Goal: Task Accomplishment & Management: Complete application form

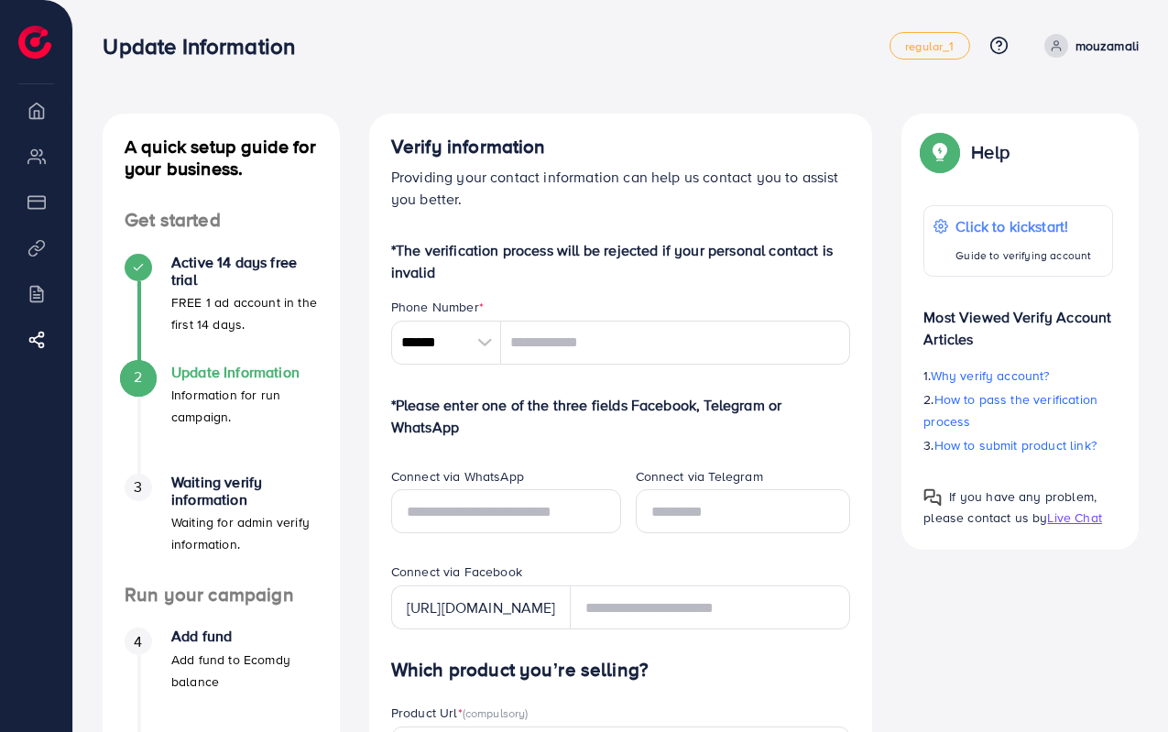
click at [482, 342] on div at bounding box center [485, 342] width 32 height 44
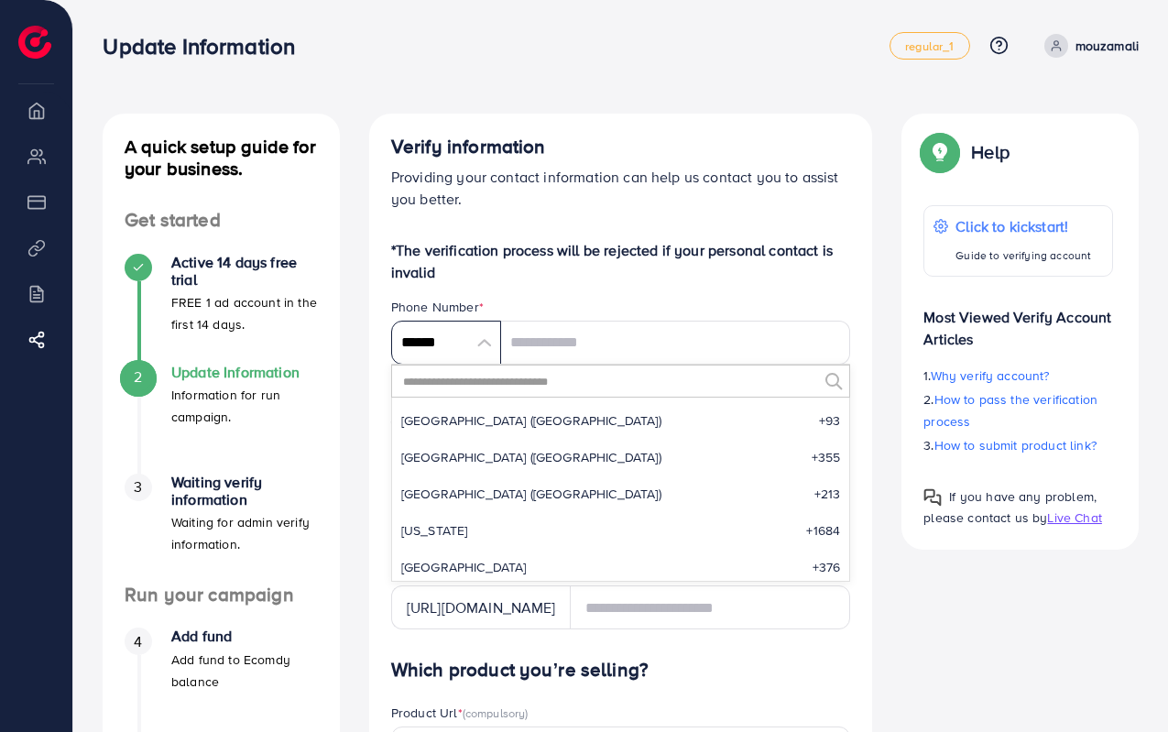
scroll to position [8502, 0]
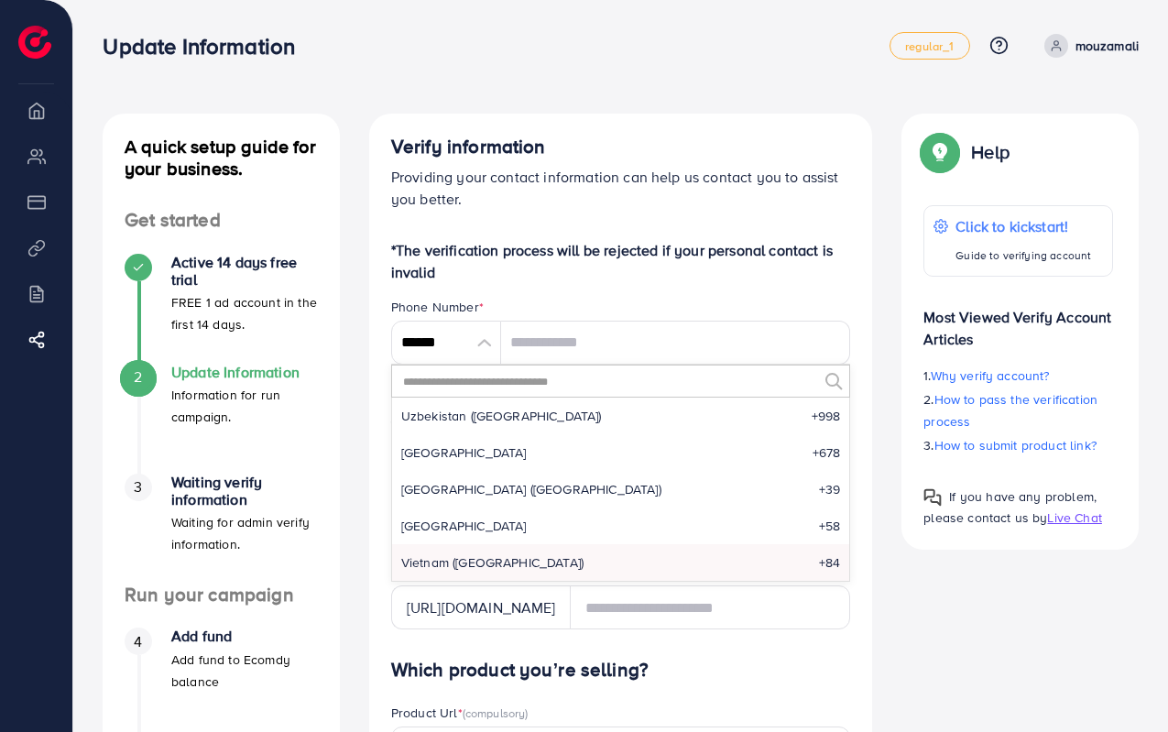
click at [487, 382] on input "text" at bounding box center [609, 380] width 417 height 31
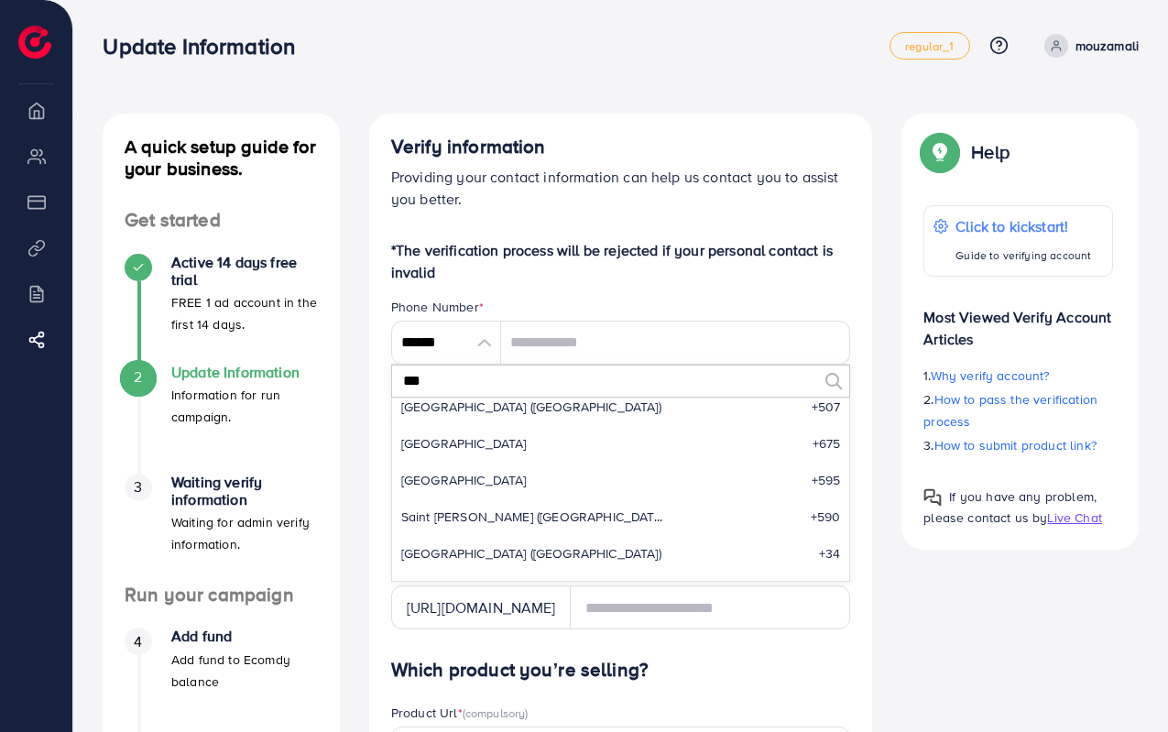
scroll to position [0, 0]
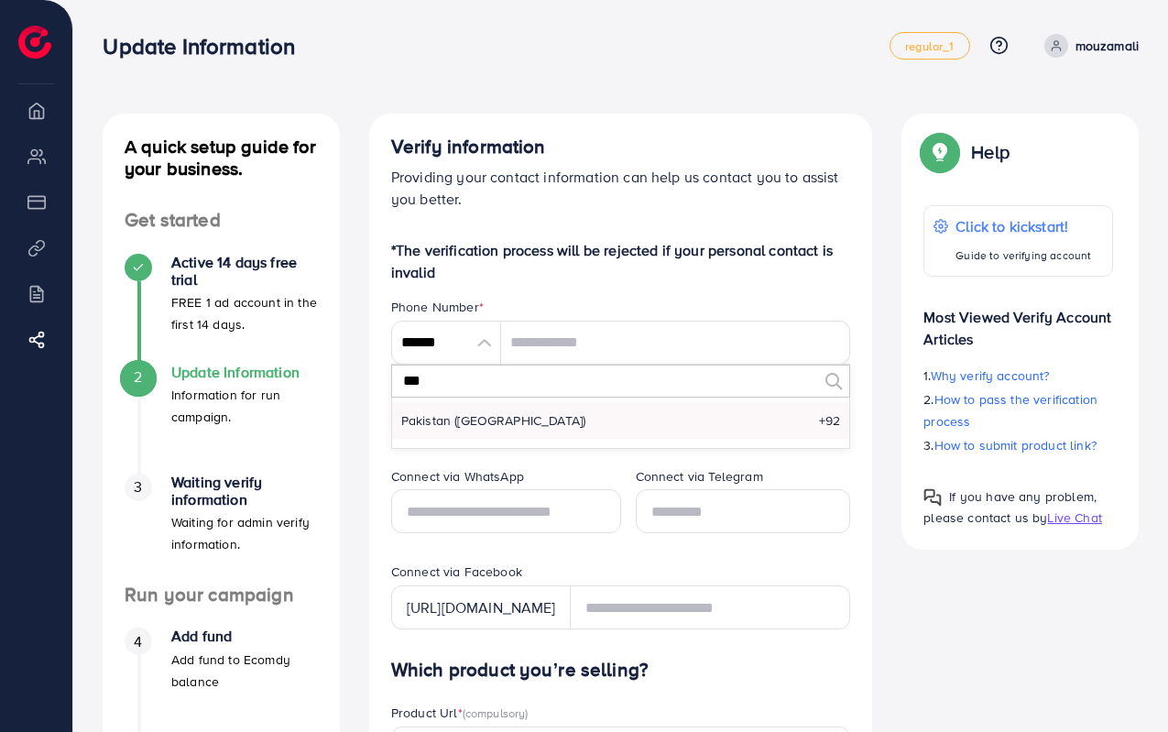
type input "***"
click at [485, 417] on span "Pakistan (‫[GEOGRAPHIC_DATA]‬‎)" at bounding box center [493, 420] width 185 height 18
type input "******"
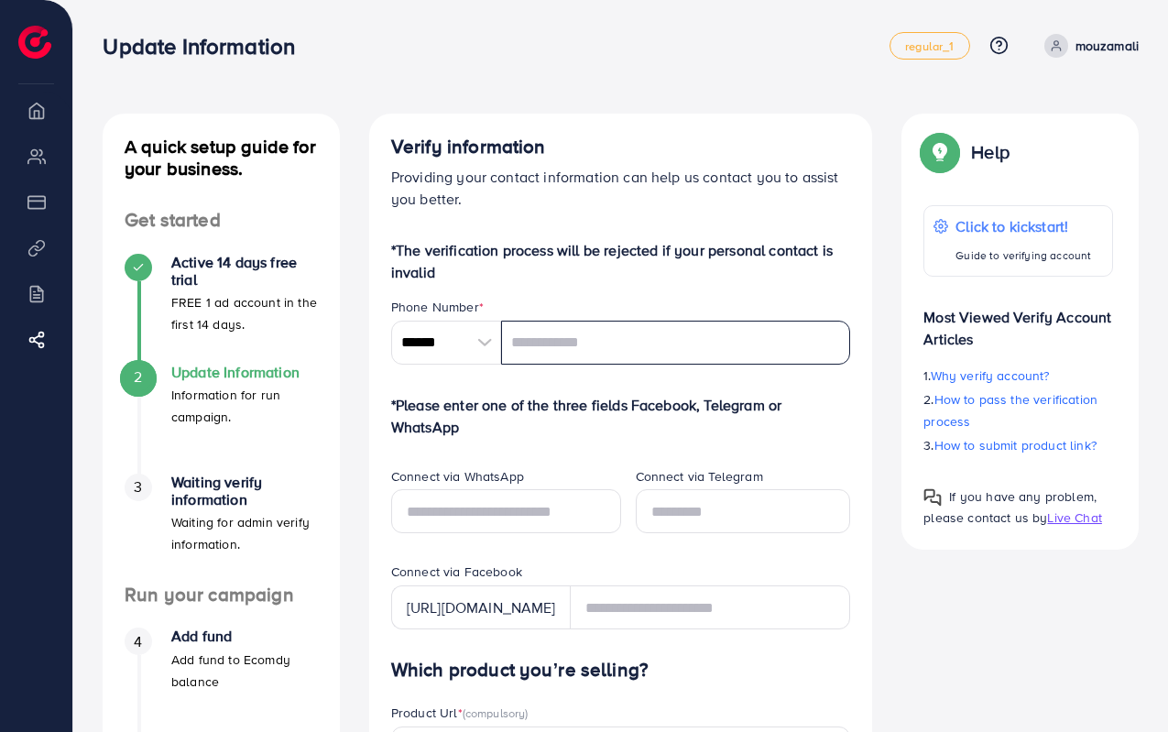
click at [554, 342] on input "tel" at bounding box center [676, 342] width 350 height 44
type input "**********"
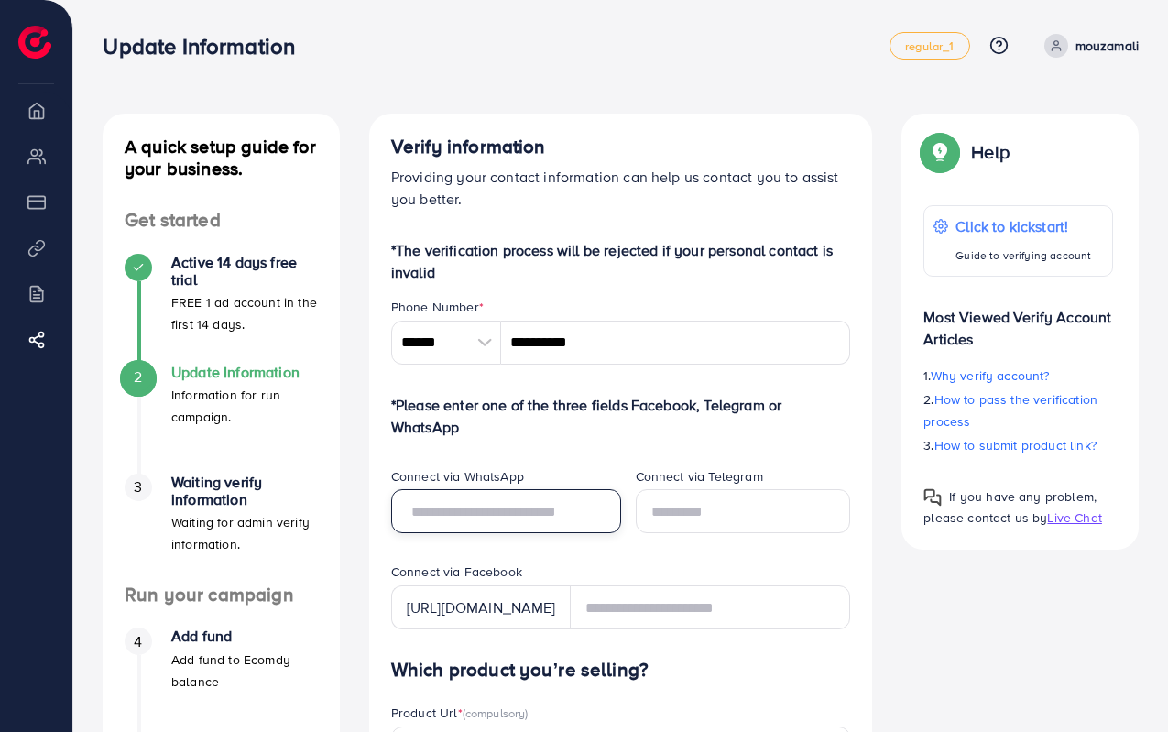
click at [531, 513] on input "text" at bounding box center [506, 511] width 230 height 44
type input "**********"
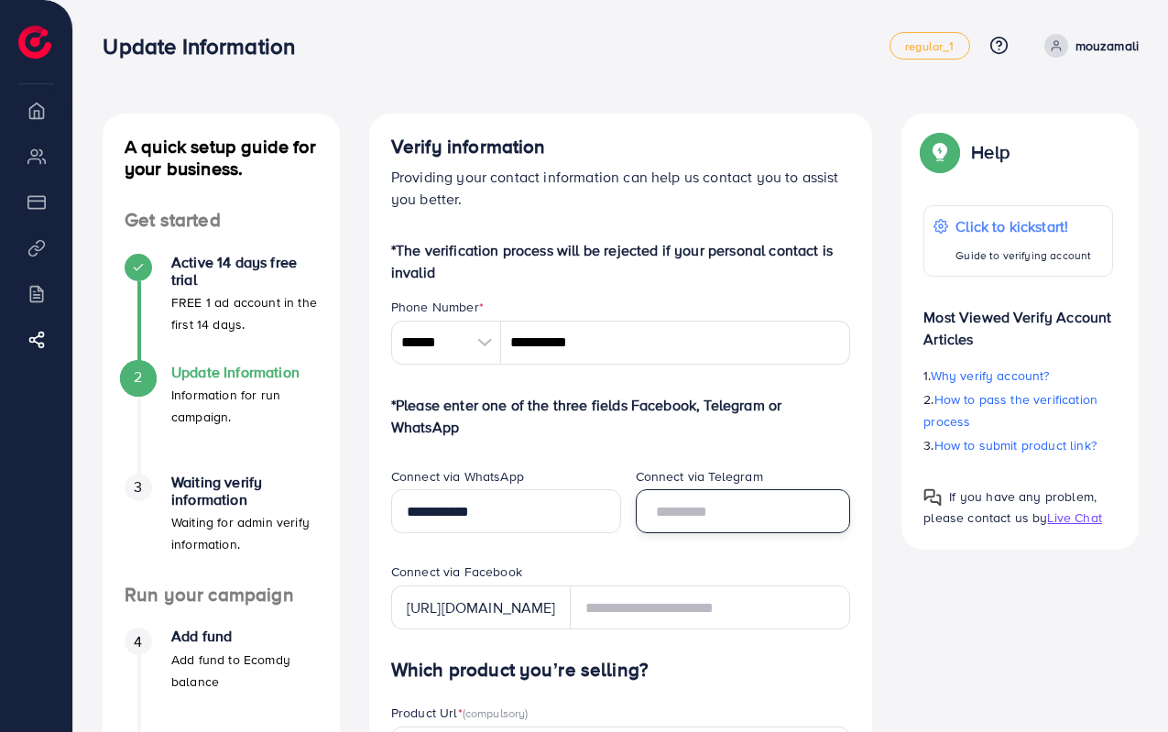
click at [679, 508] on input "text" at bounding box center [742, 511] width 215 height 44
type input "**********"
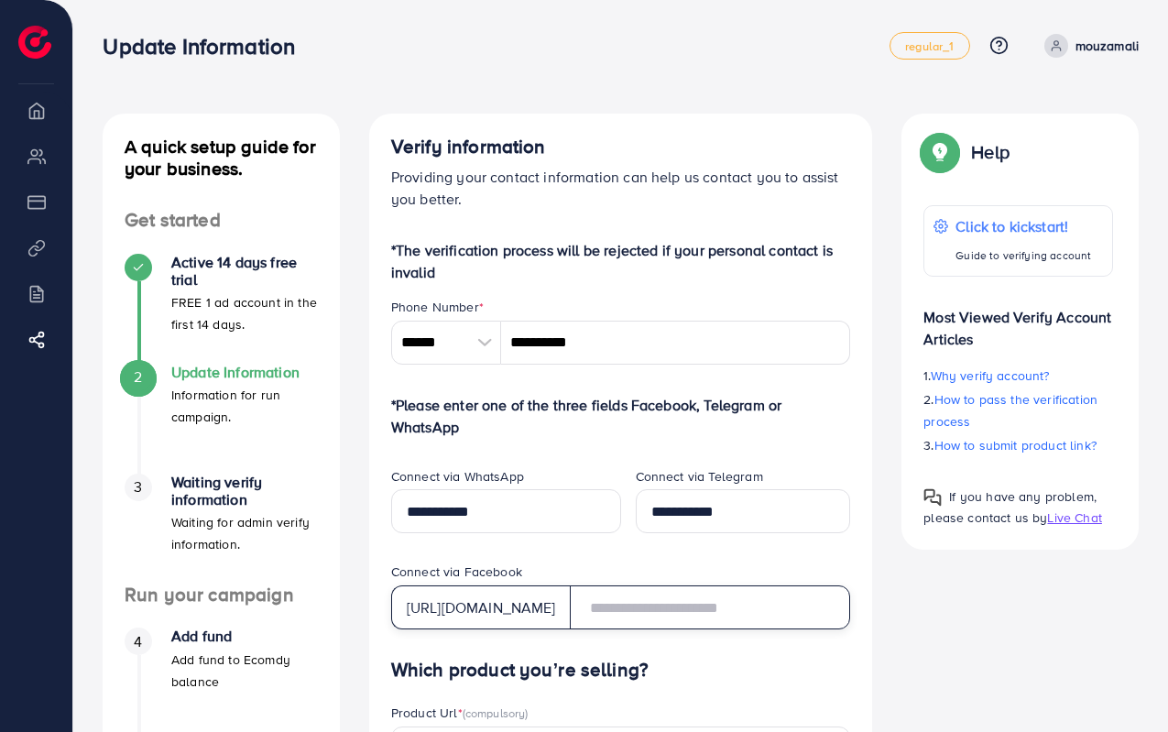
click at [660, 607] on input "text" at bounding box center [710, 607] width 281 height 44
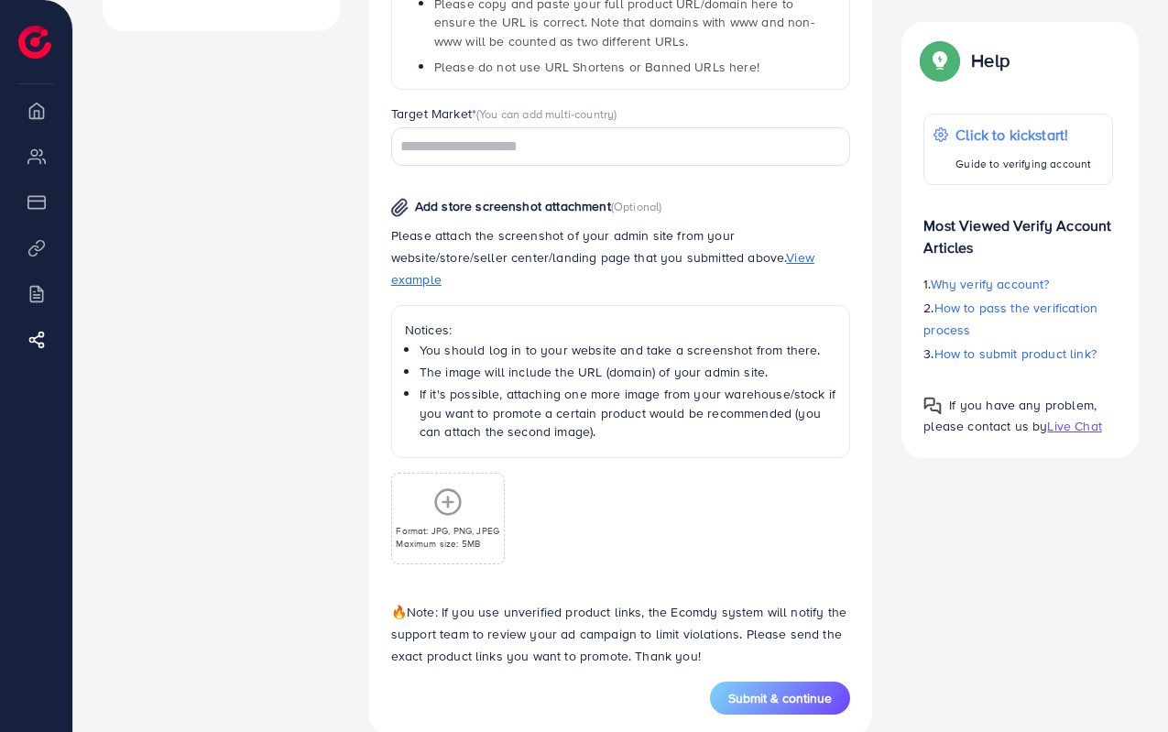
scroll to position [850, 0]
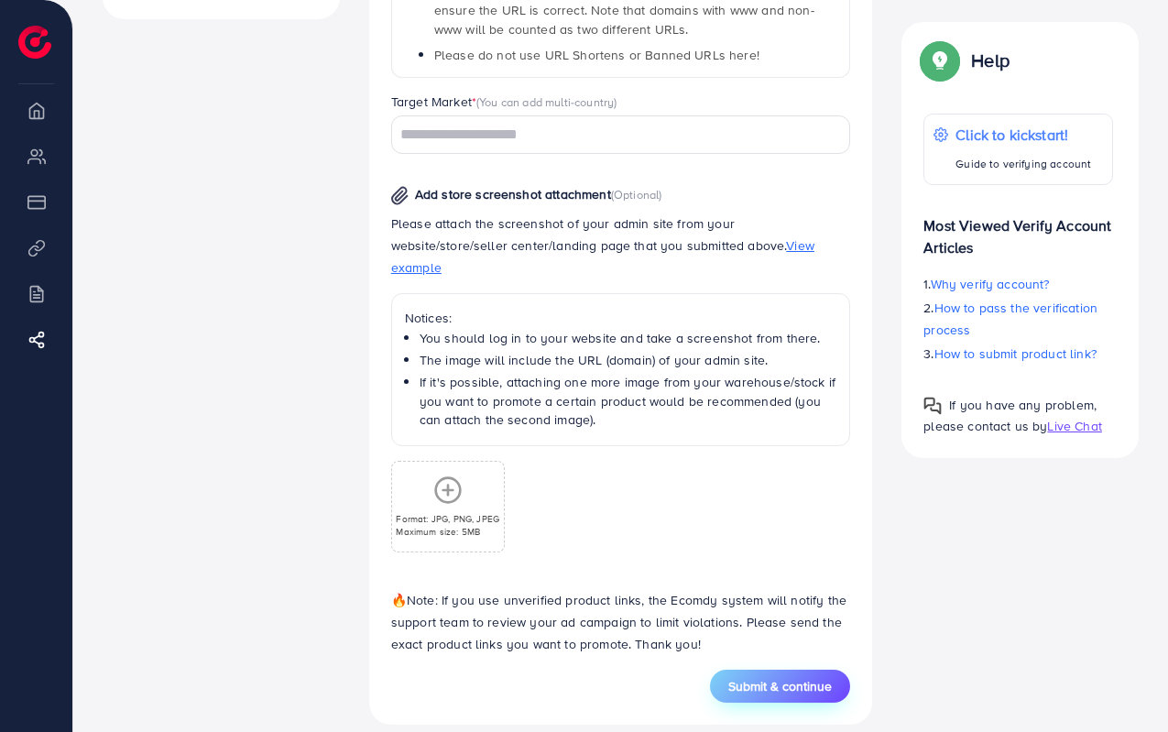
click at [740, 677] on span "Submit & continue" at bounding box center [779, 686] width 103 height 18
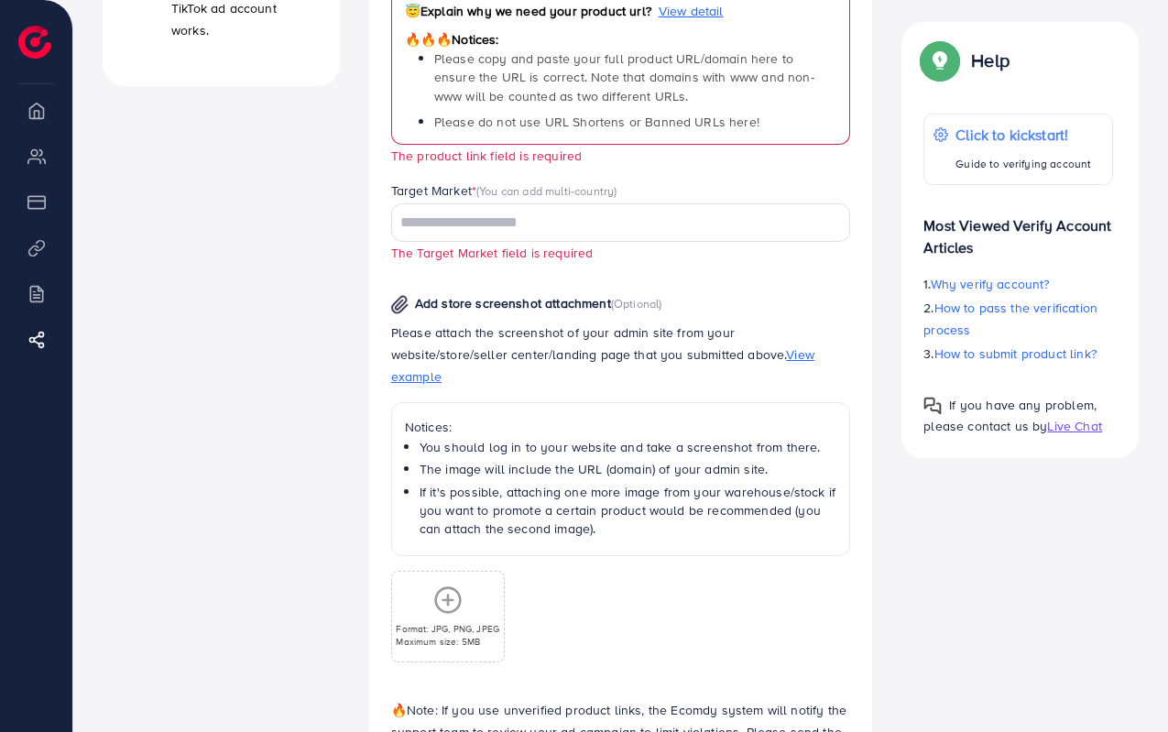
scroll to position [703, 0]
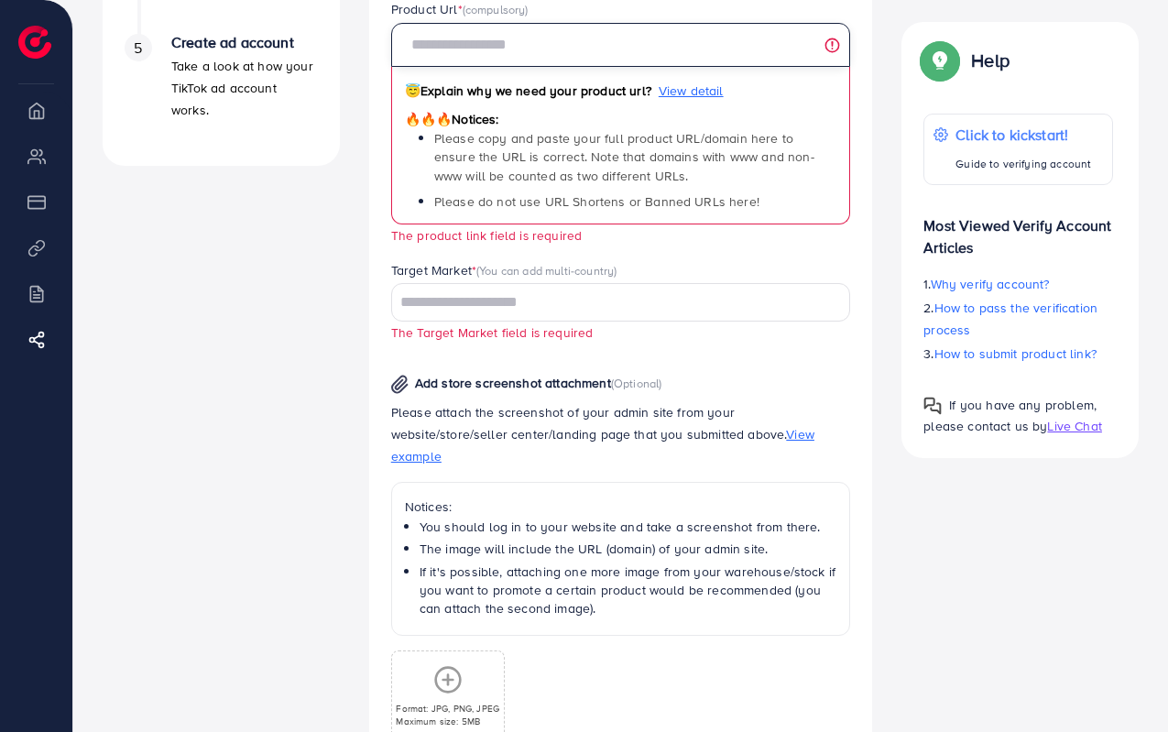
click at [455, 49] on input "text" at bounding box center [621, 45] width 460 height 44
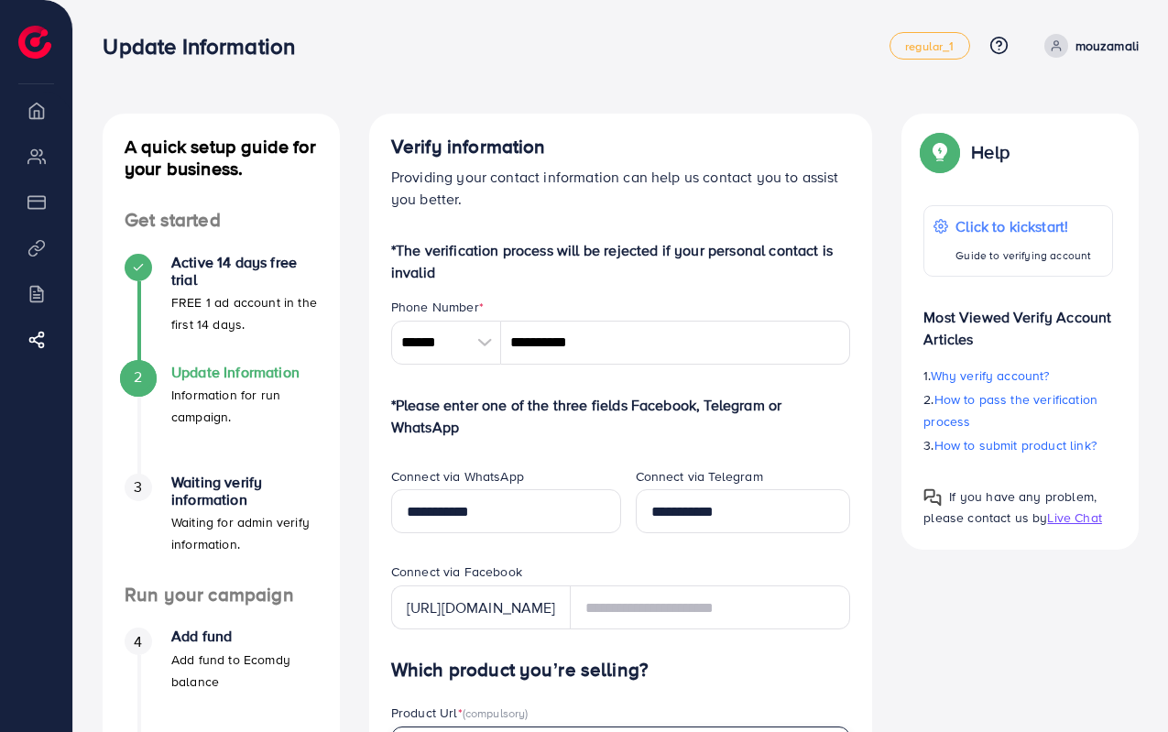
scroll to position [640, 0]
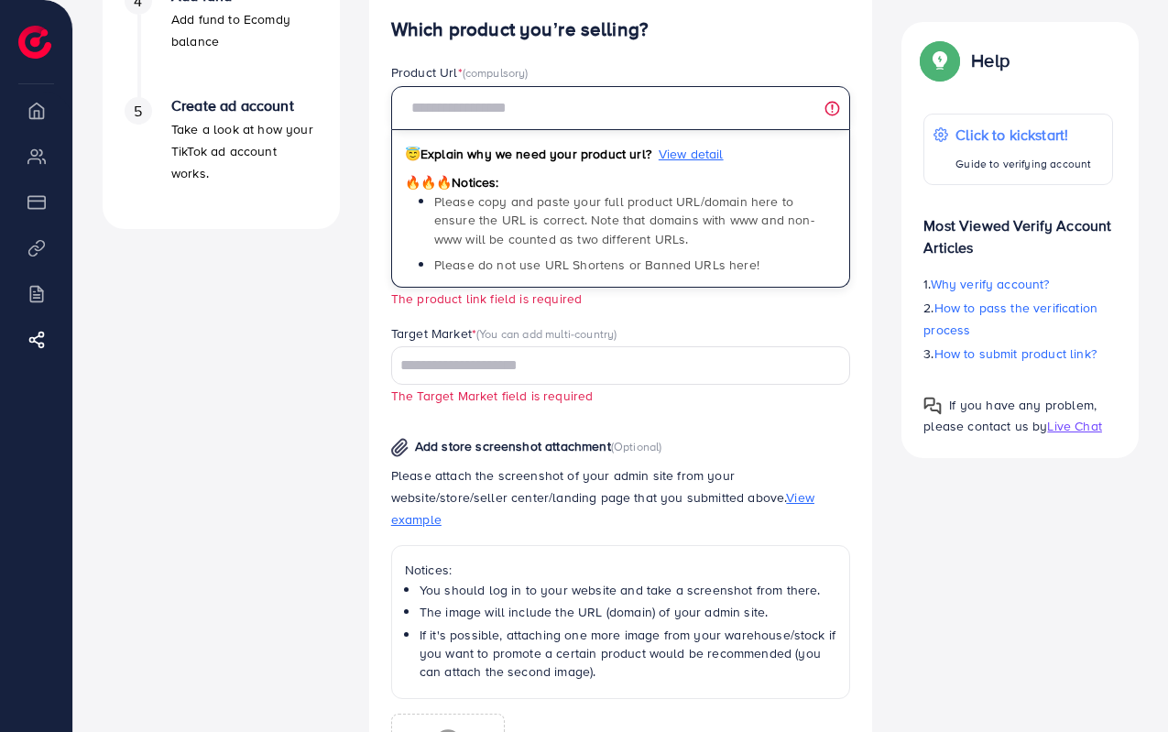
click at [522, 114] on input "text" at bounding box center [621, 108] width 460 height 44
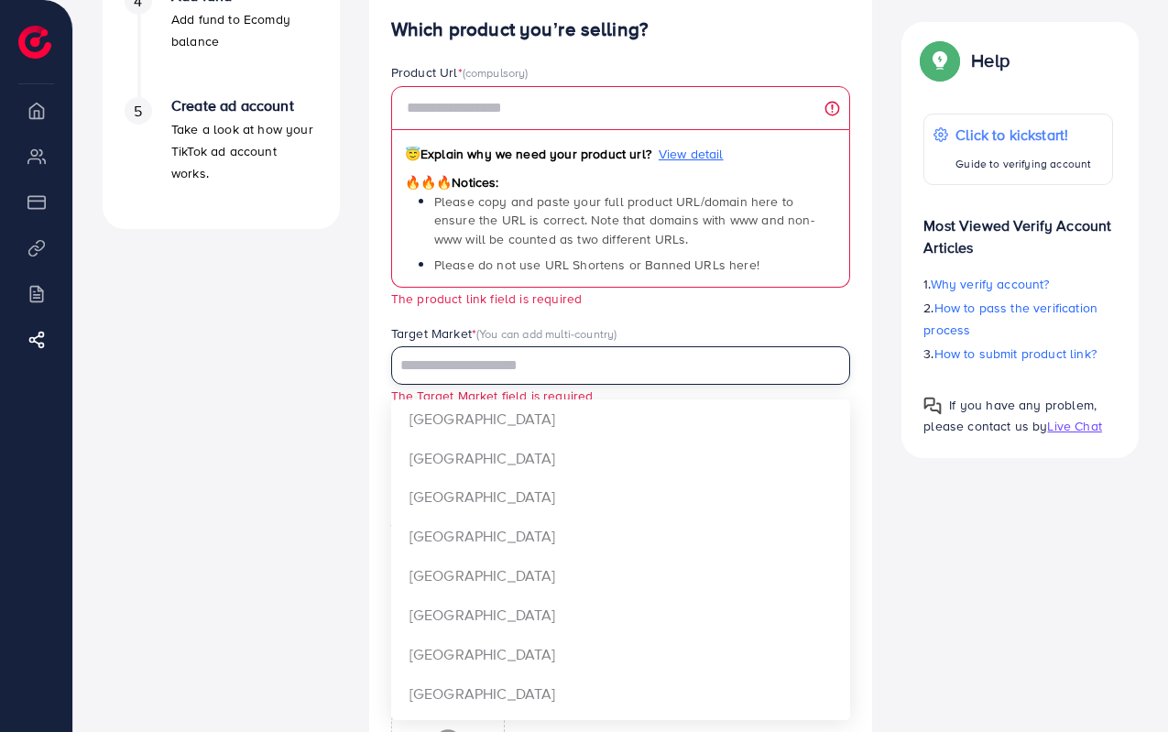
click at [518, 371] on input "Search for option" at bounding box center [610, 366] width 433 height 28
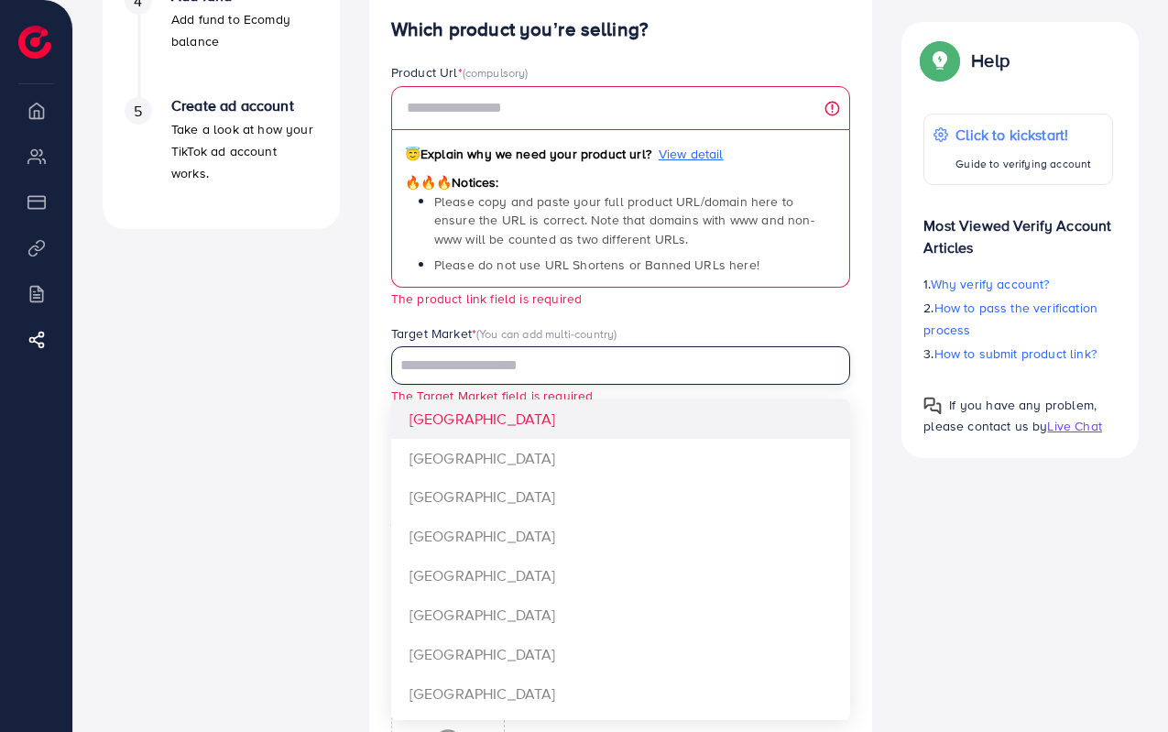
click at [451, 373] on input "Search for option" at bounding box center [610, 366] width 433 height 28
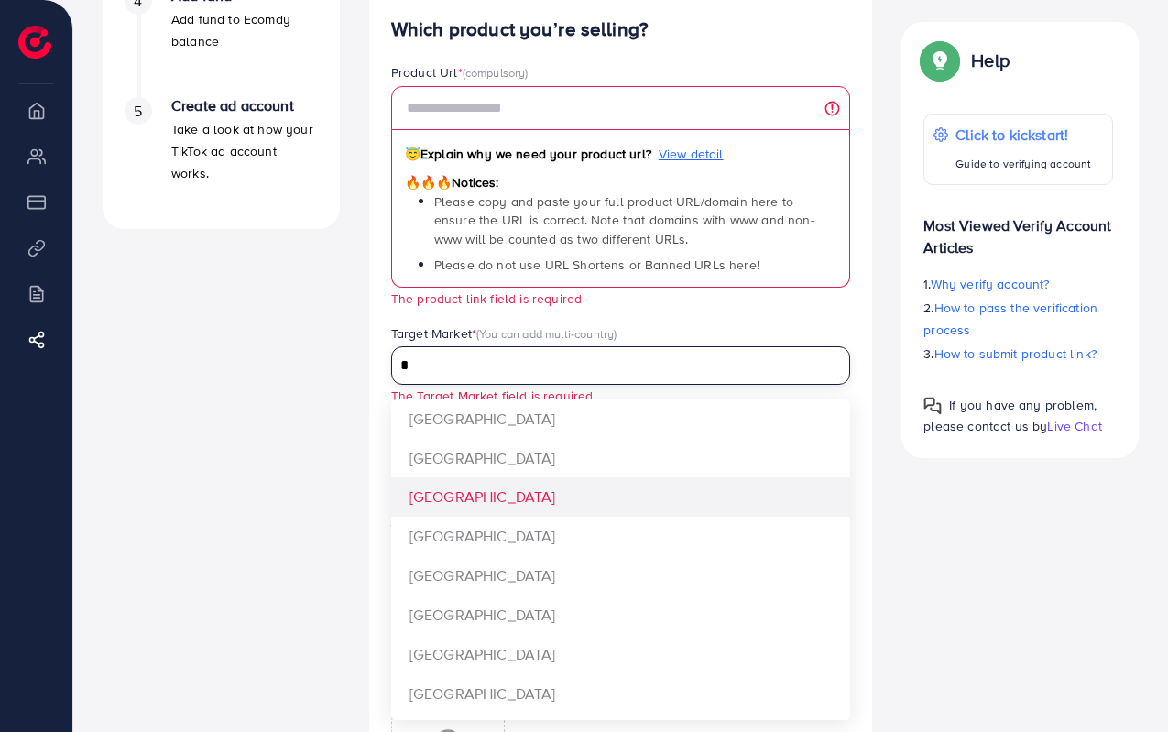
type input "*"
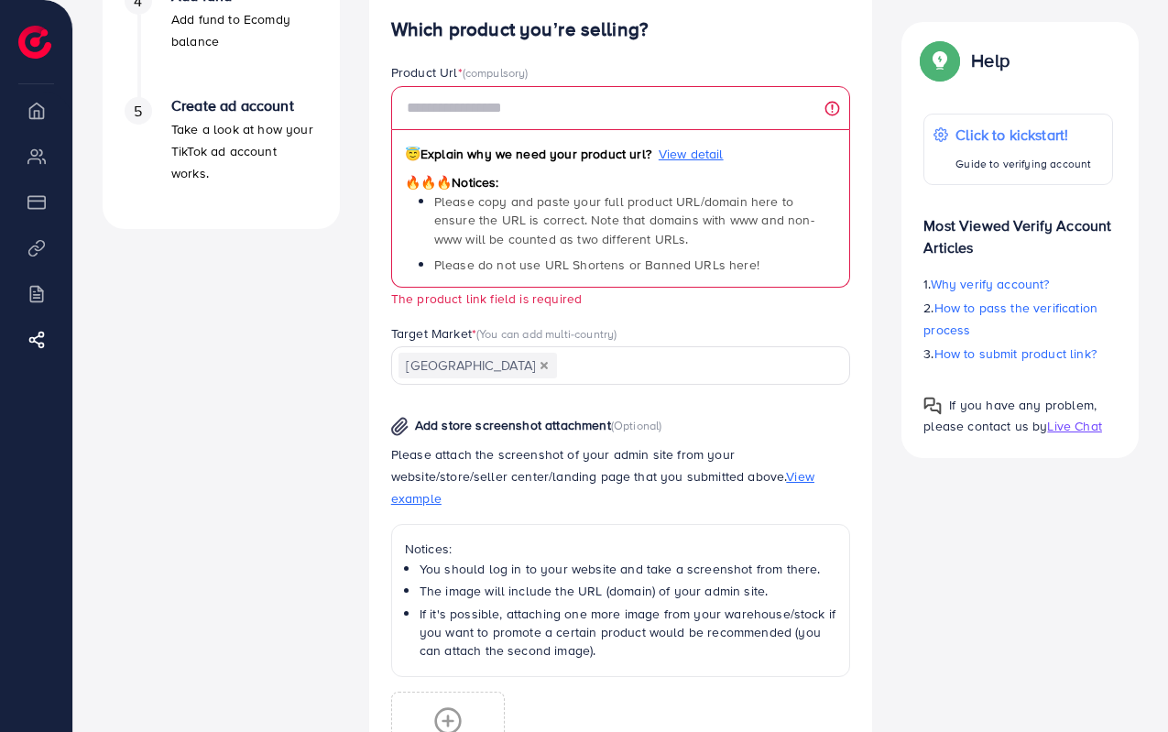
click at [428, 498] on div "Which product you’re selling? Product Url * (compulsory) 😇 Explain why we need …" at bounding box center [621, 459] width 460 height 882
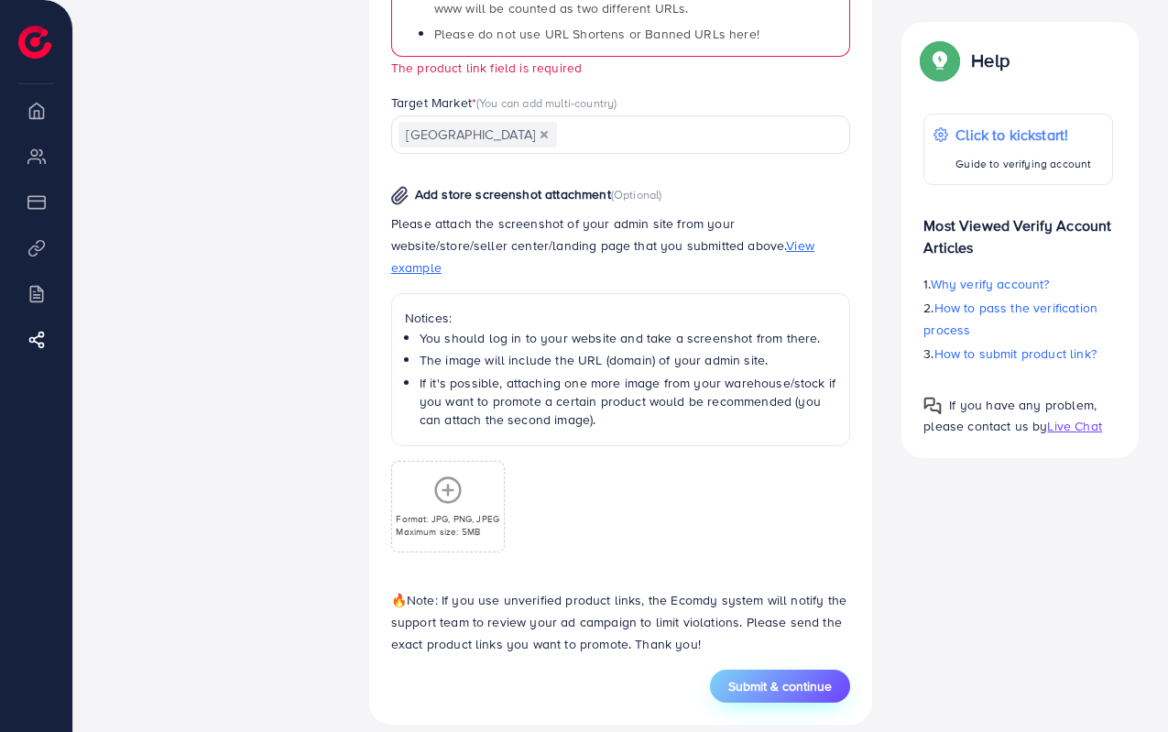
click at [780, 677] on span "Submit & continue" at bounding box center [779, 686] width 103 height 18
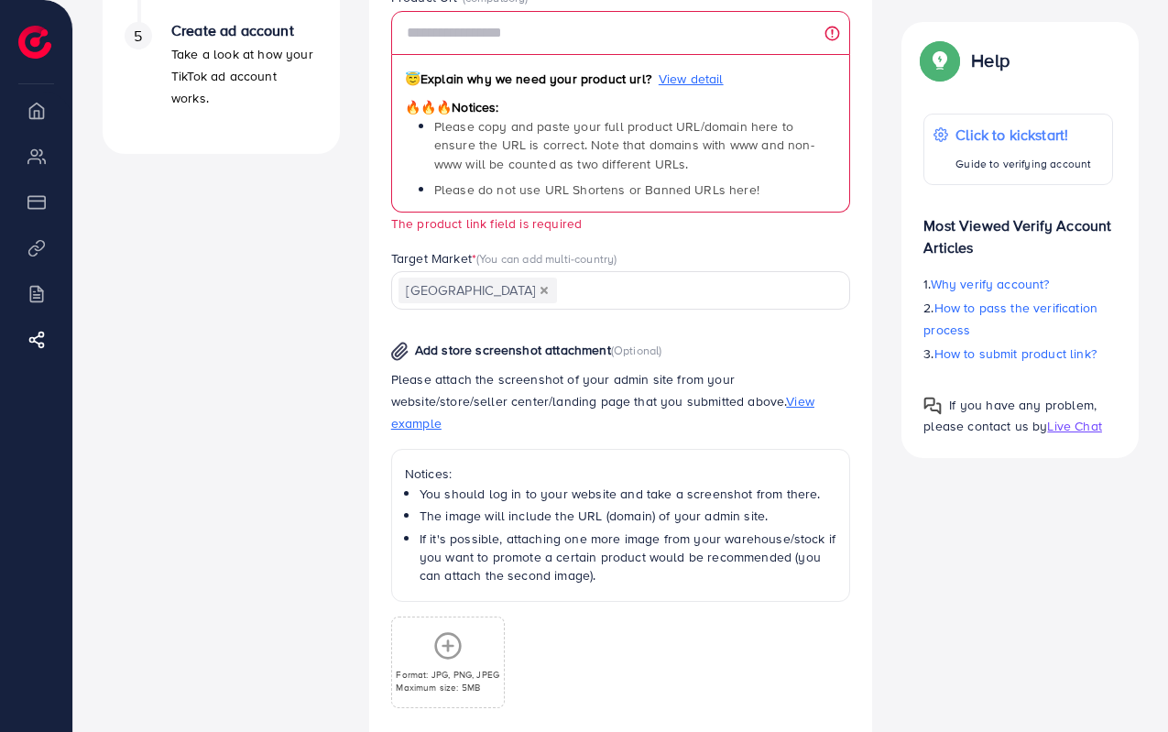
scroll to position [703, 0]
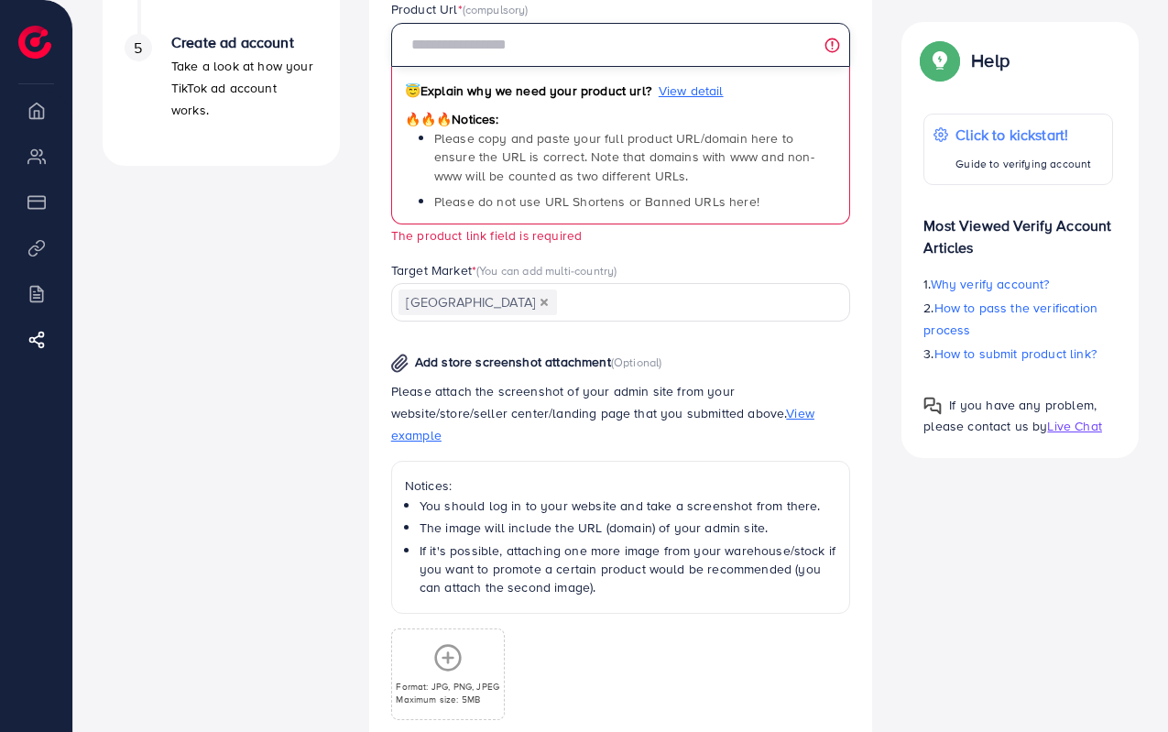
click at [475, 54] on input "text" at bounding box center [621, 45] width 460 height 44
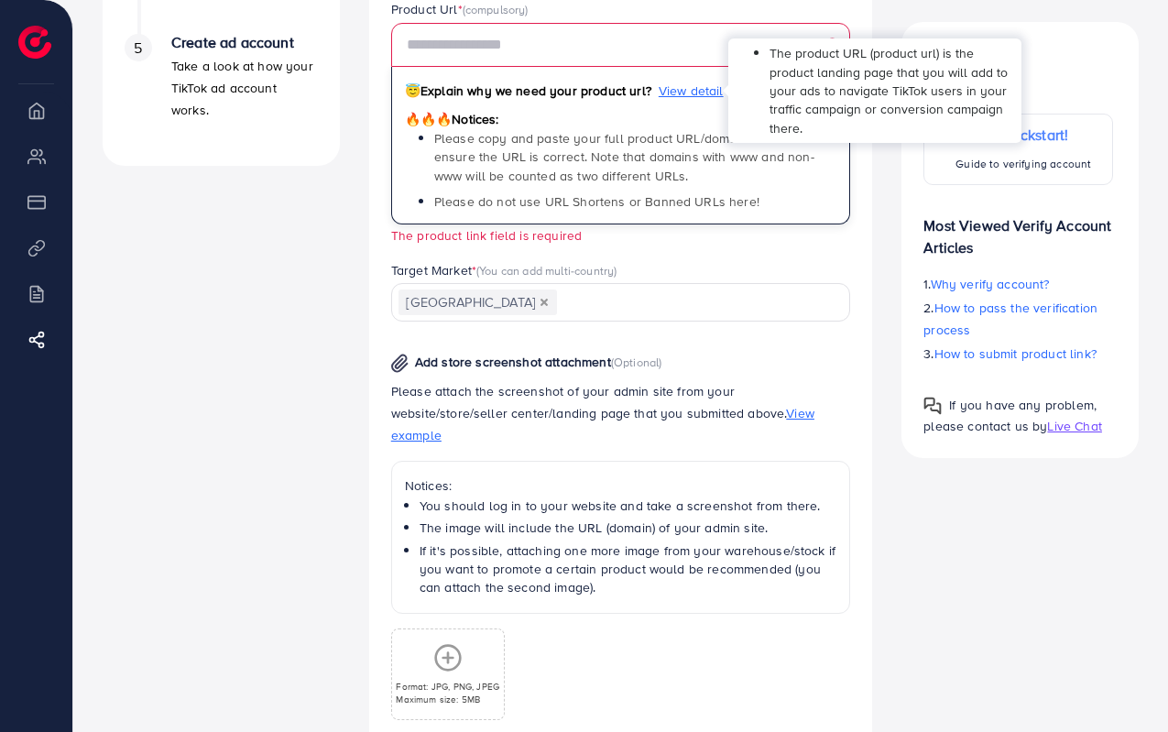
click at [675, 89] on span "View detail" at bounding box center [690, 90] width 65 height 18
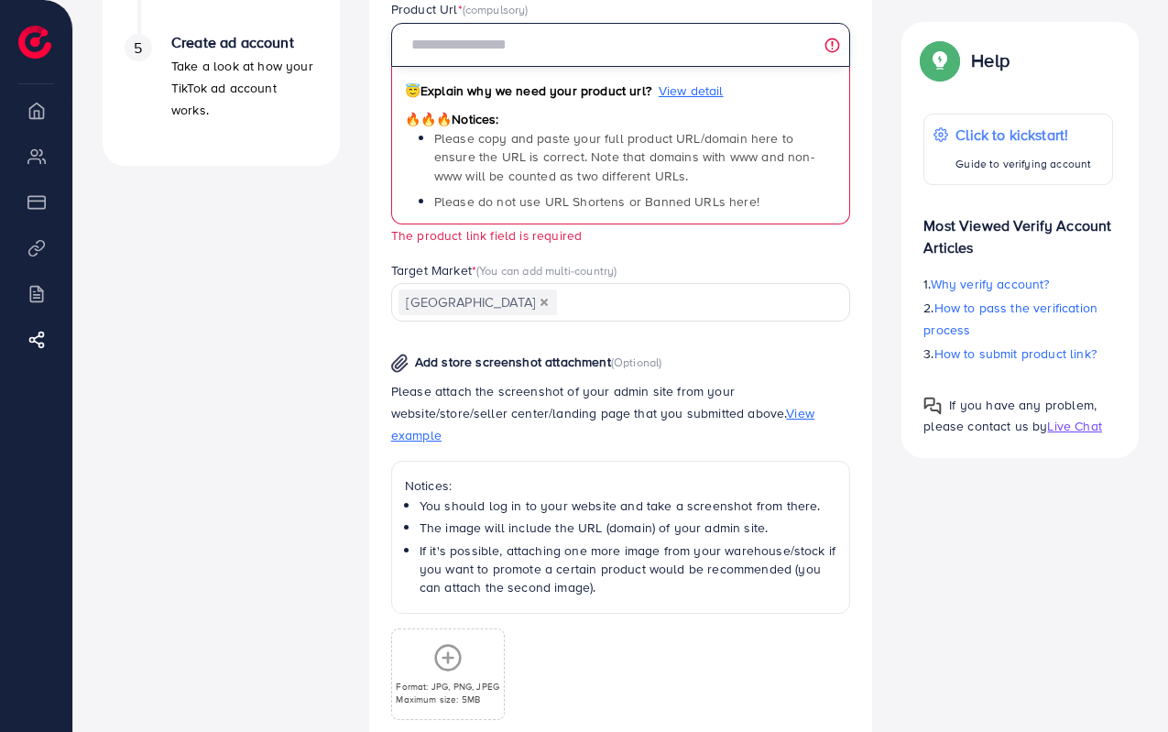
click at [439, 54] on input "text" at bounding box center [621, 45] width 460 height 44
paste input "**********"
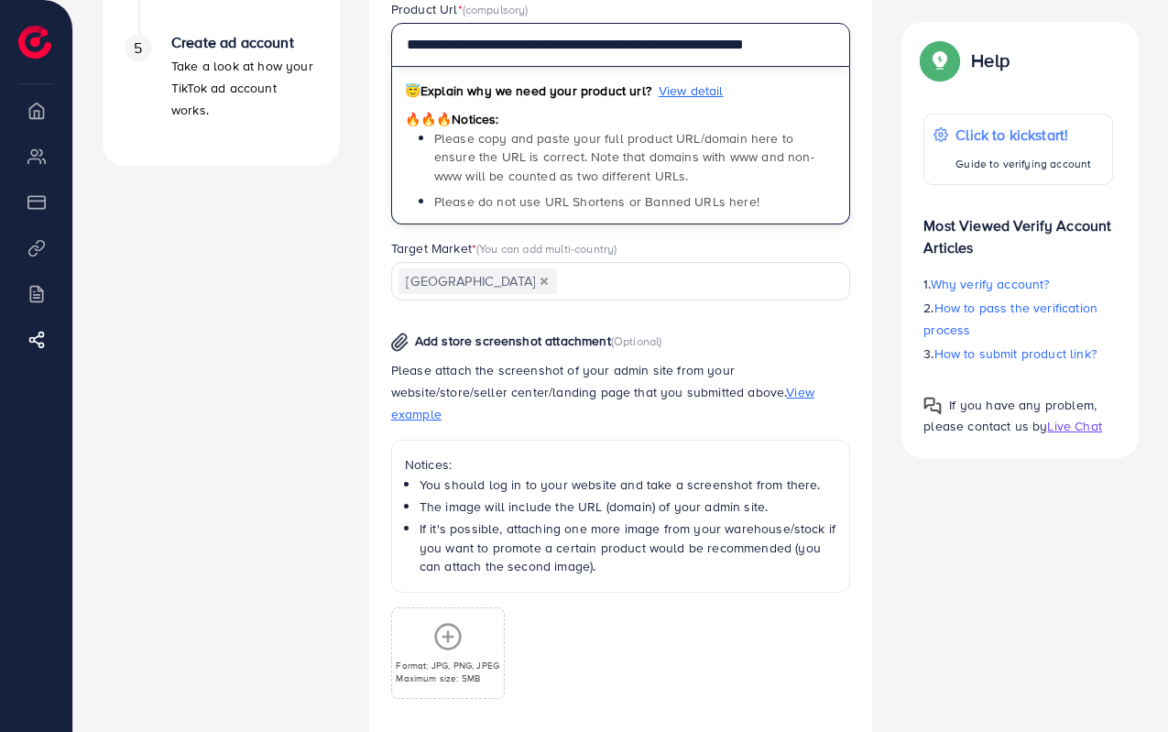
scroll to position [850, 0]
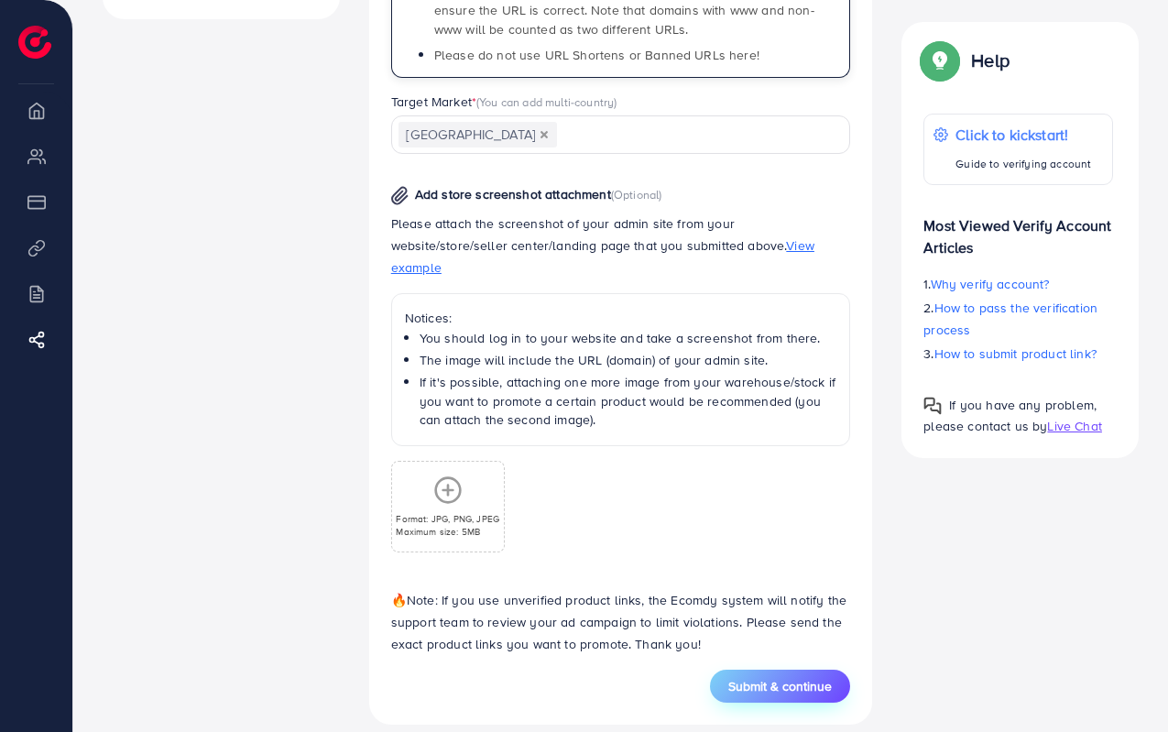
type input "**********"
click at [800, 677] on span "Submit & continue" at bounding box center [779, 686] width 103 height 18
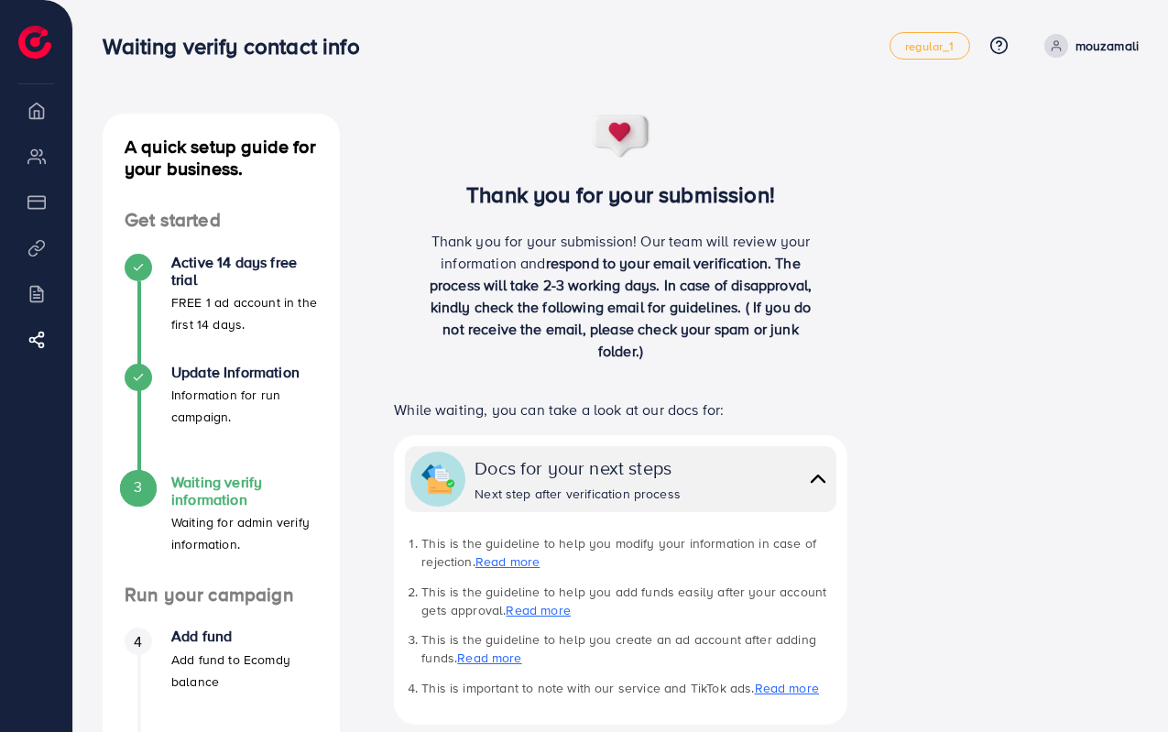
scroll to position [406, 0]
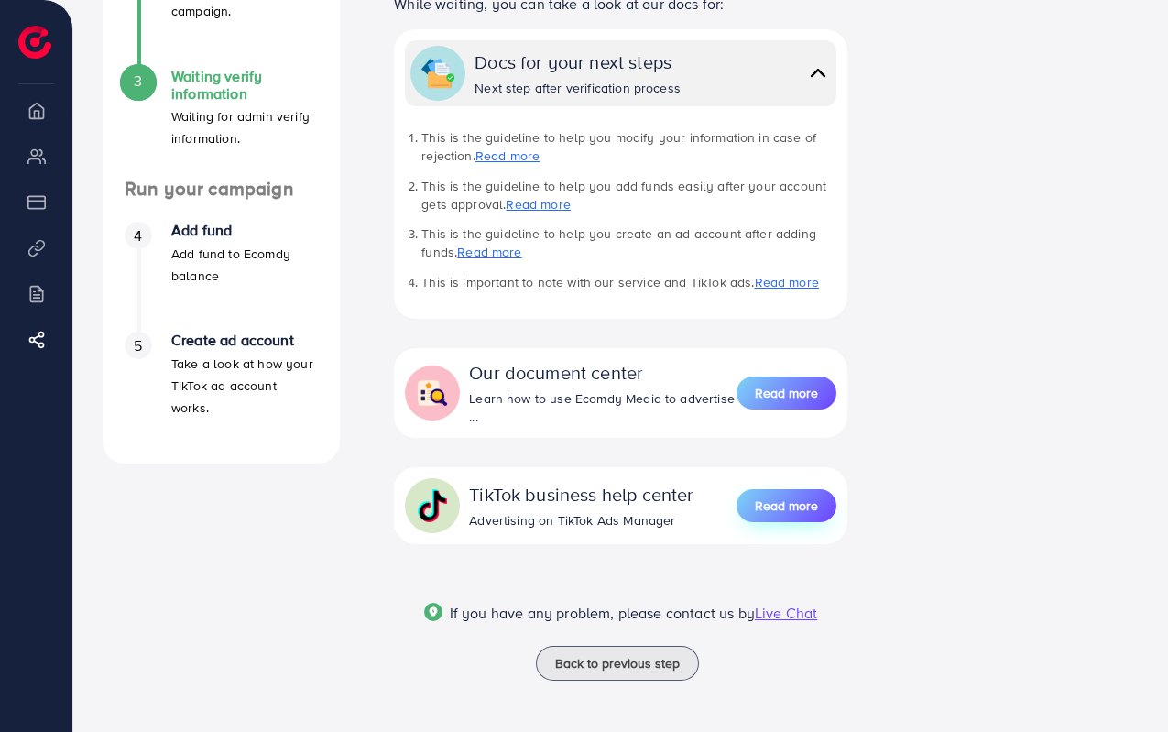
click at [796, 506] on span "Read more" at bounding box center [786, 505] width 63 height 18
click at [136, 82] on span "3" at bounding box center [138, 81] width 8 height 21
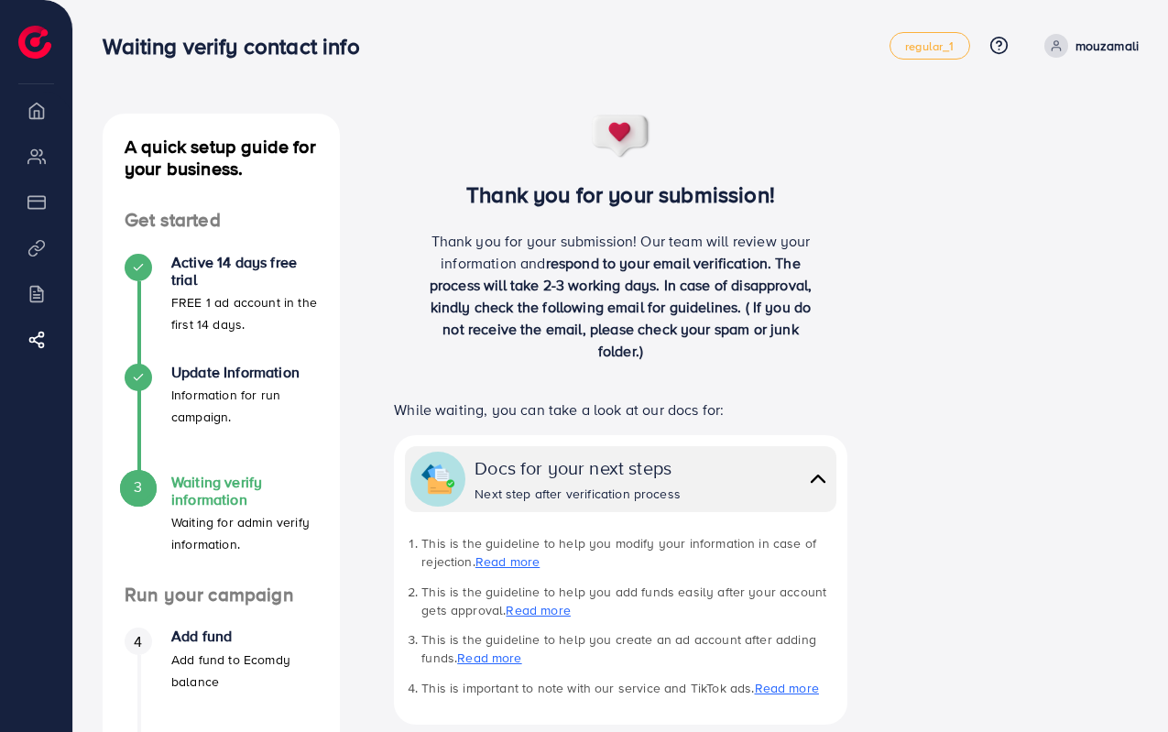
click at [39, 122] on li "Overview" at bounding box center [36, 110] width 72 height 37
click at [1059, 50] on icon at bounding box center [1055, 45] width 13 height 13
click at [913, 45] on span "regular_1" at bounding box center [929, 46] width 49 height 12
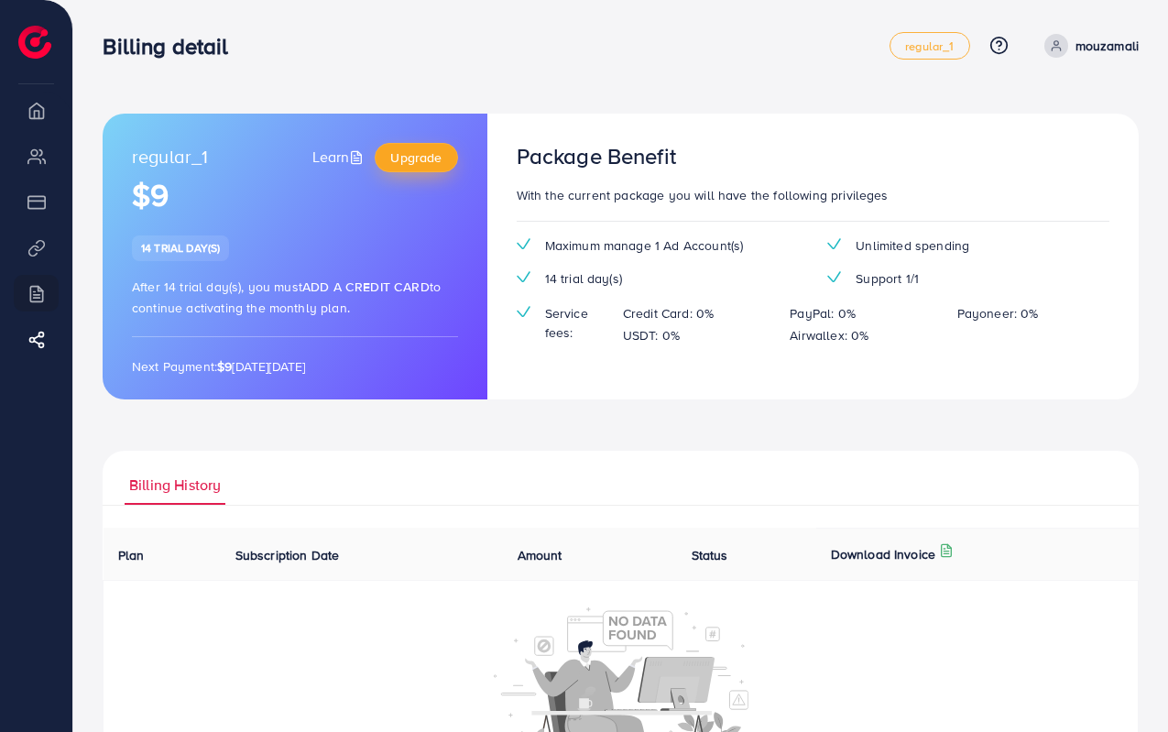
click at [436, 158] on span "Upgrade" at bounding box center [415, 157] width 51 height 18
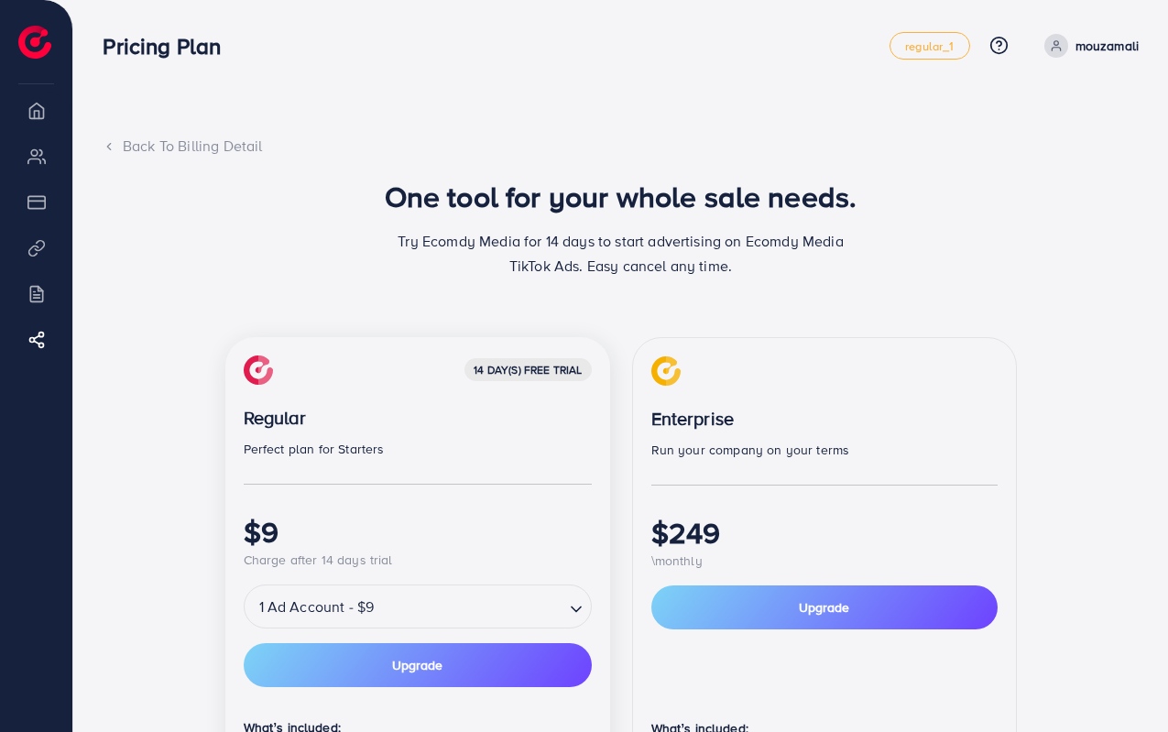
click at [118, 143] on div "Back To Billing Detail" at bounding box center [621, 146] width 1036 height 21
